Goal: Find specific page/section: Find specific page/section

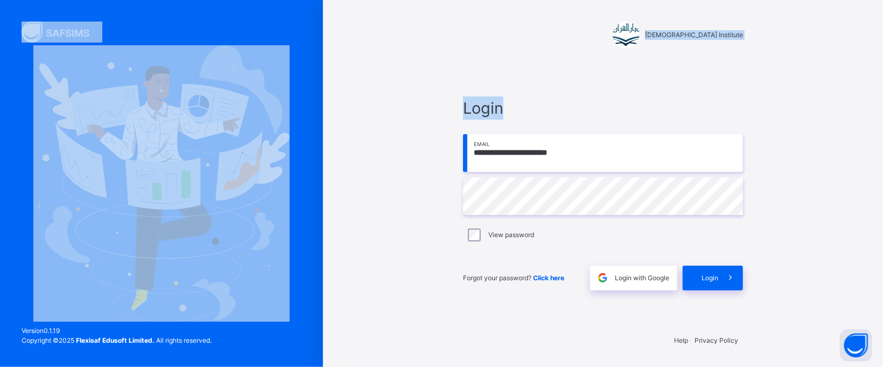
click at [620, 145] on input "**********" at bounding box center [603, 153] width 280 height 38
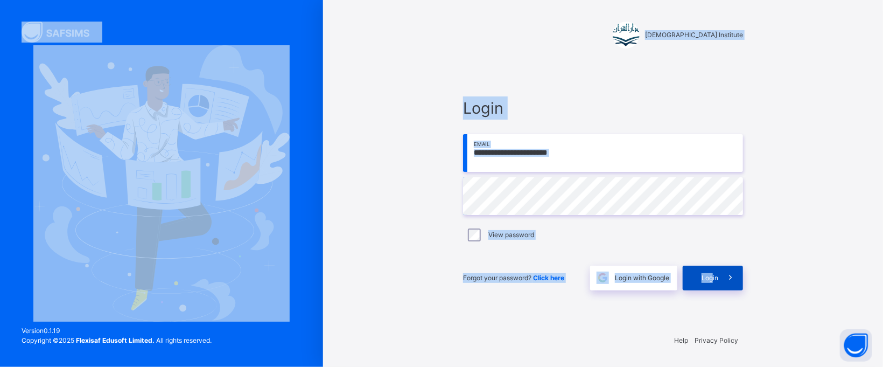
click at [713, 277] on span "Login" at bounding box center [710, 278] width 17 height 10
click at [717, 279] on div "Login" at bounding box center [730, 278] width 26 height 25
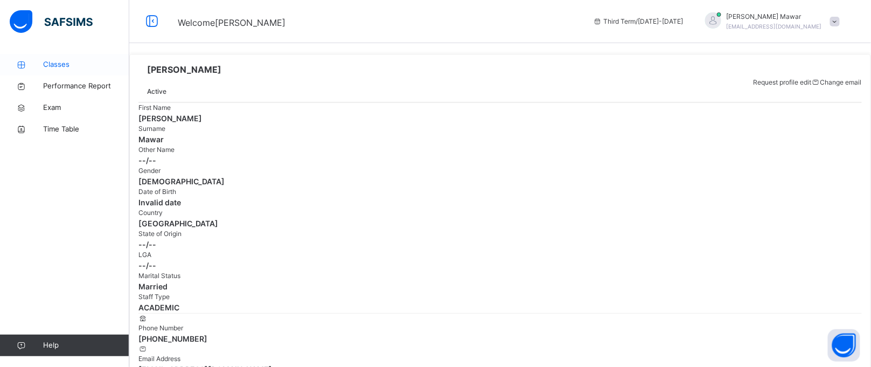
click at [62, 69] on span "Classes" at bounding box center [86, 64] width 86 height 11
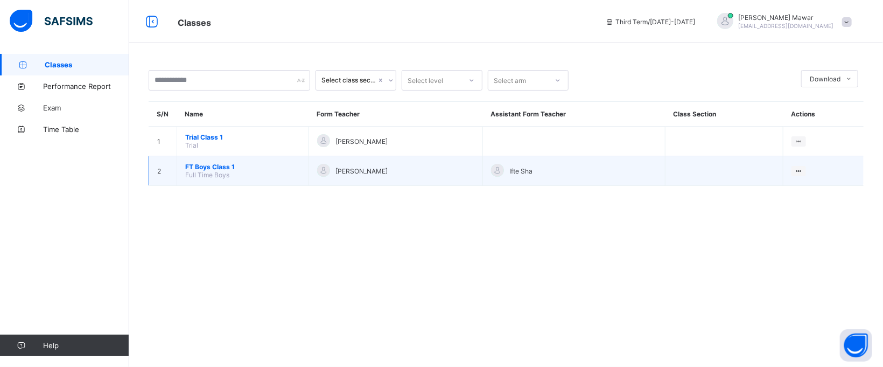
click at [232, 166] on span "FT Boys Class 1" at bounding box center [242, 167] width 115 height 8
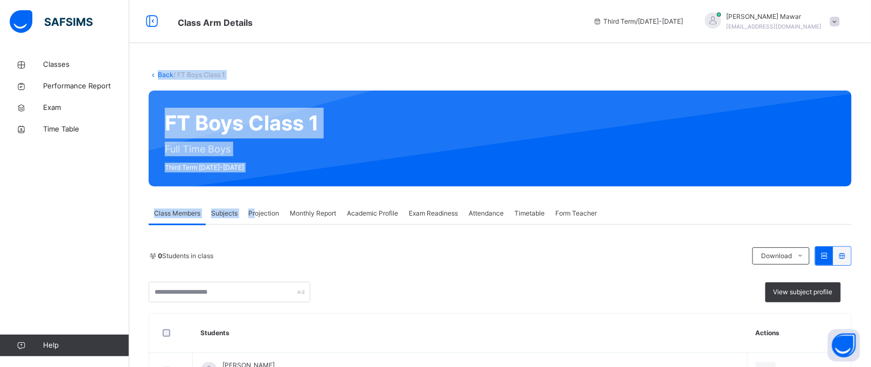
click at [257, 218] on span "Projection" at bounding box center [263, 213] width 31 height 10
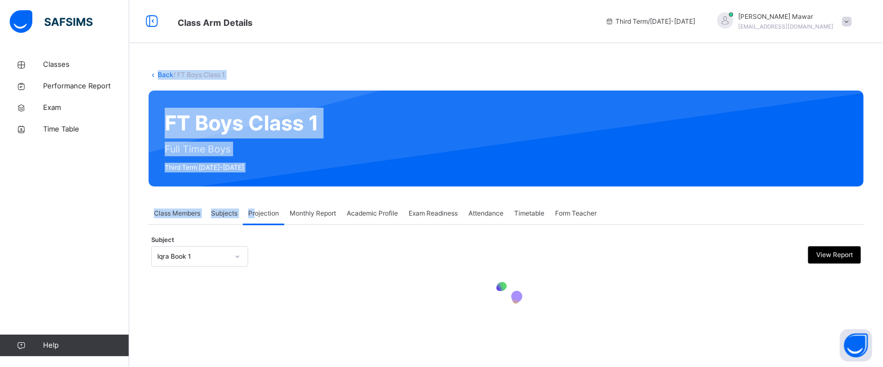
click at [240, 249] on div at bounding box center [237, 256] width 18 height 17
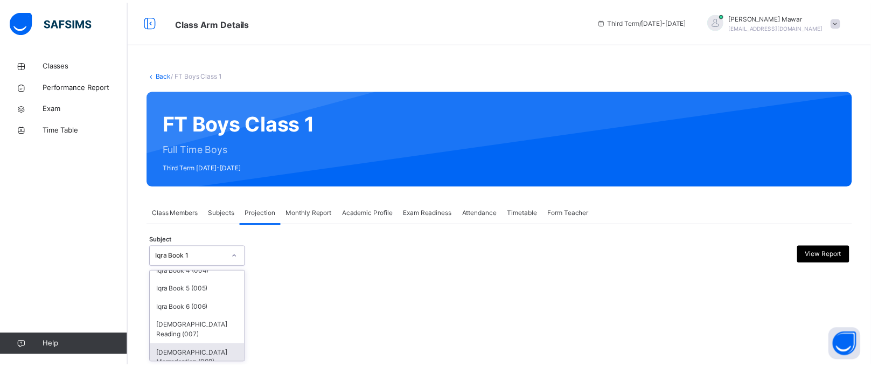
scroll to position [64, 0]
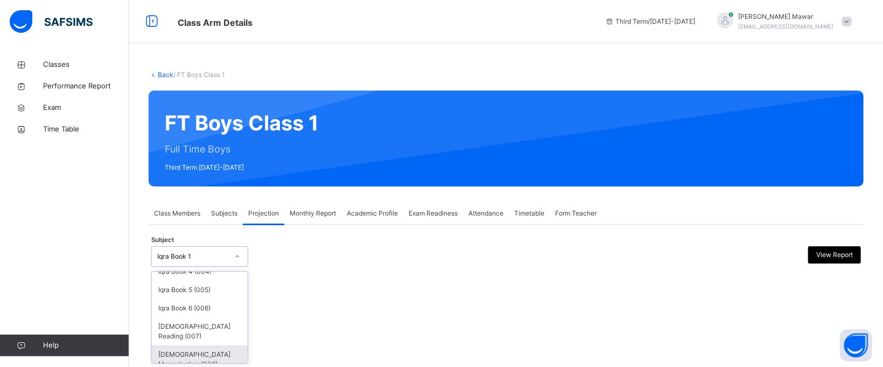
click at [206, 345] on div "Quran Memorisation (008)" at bounding box center [200, 359] width 96 height 28
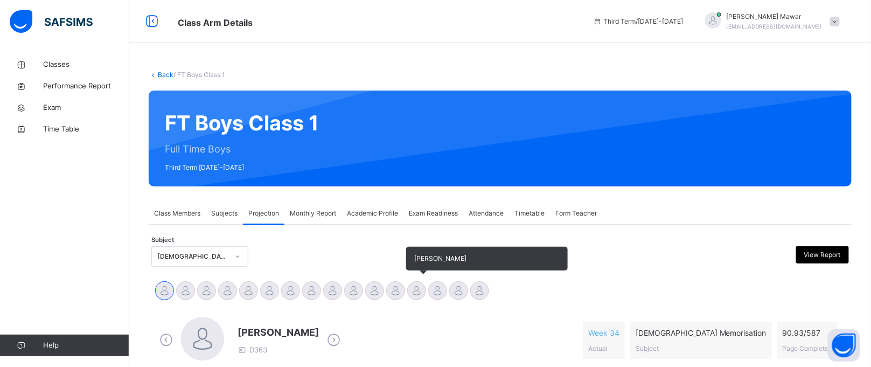
click at [416, 291] on div at bounding box center [416, 290] width 19 height 19
